Goal: Task Accomplishment & Management: Use online tool/utility

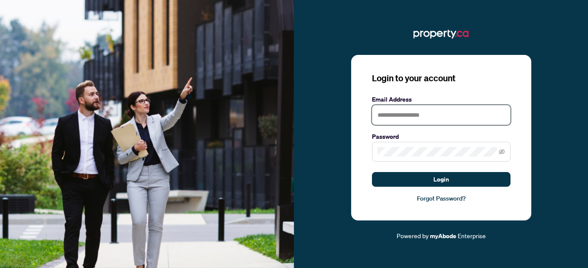
click at [400, 112] on input "text" at bounding box center [441, 115] width 139 height 20
type input "**********"
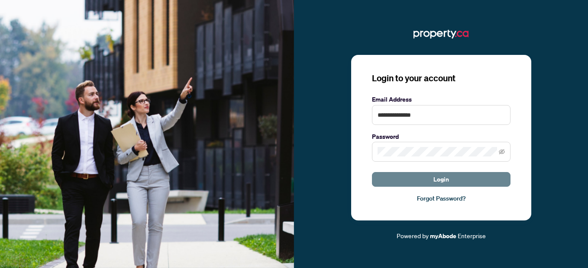
click at [427, 176] on button "Login" at bounding box center [441, 179] width 139 height 15
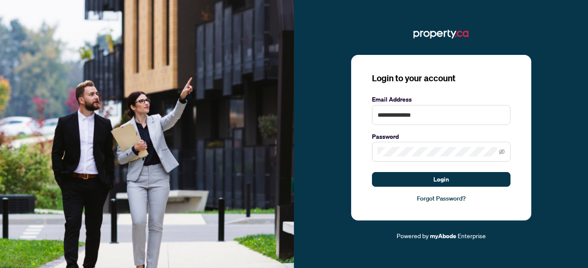
click at [507, 152] on span at bounding box center [441, 152] width 139 height 20
click at [502, 151] on icon "eye-invisible" at bounding box center [502, 151] width 6 height 5
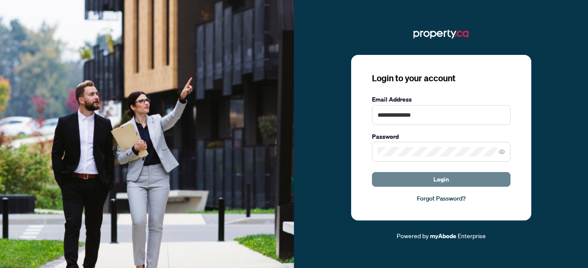
click at [461, 181] on button "Login" at bounding box center [441, 179] width 139 height 15
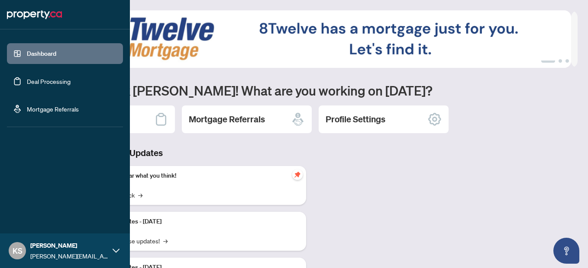
click at [37, 84] on link "Deal Processing" at bounding box center [49, 81] width 44 height 8
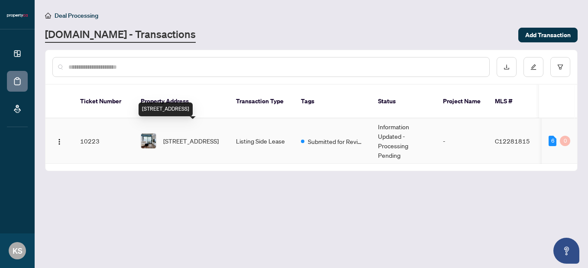
click at [190, 136] on span "[STREET_ADDRESS]" at bounding box center [190, 141] width 55 height 10
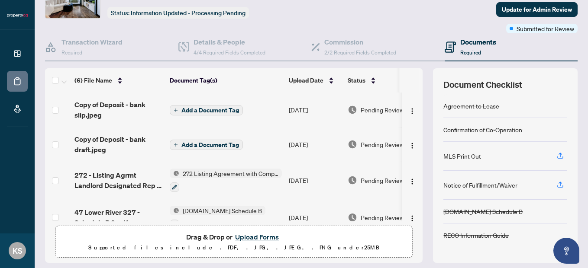
scroll to position [51, 0]
click at [270, 232] on button "Upload Forms" at bounding box center [256, 236] width 49 height 11
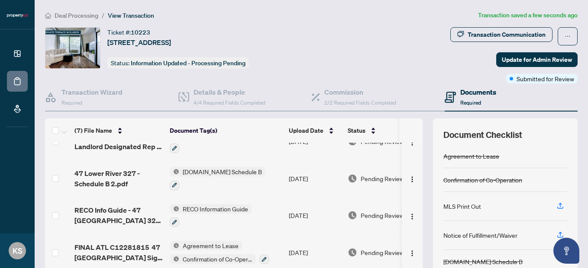
scroll to position [0, 0]
